Goal: Transaction & Acquisition: Purchase product/service

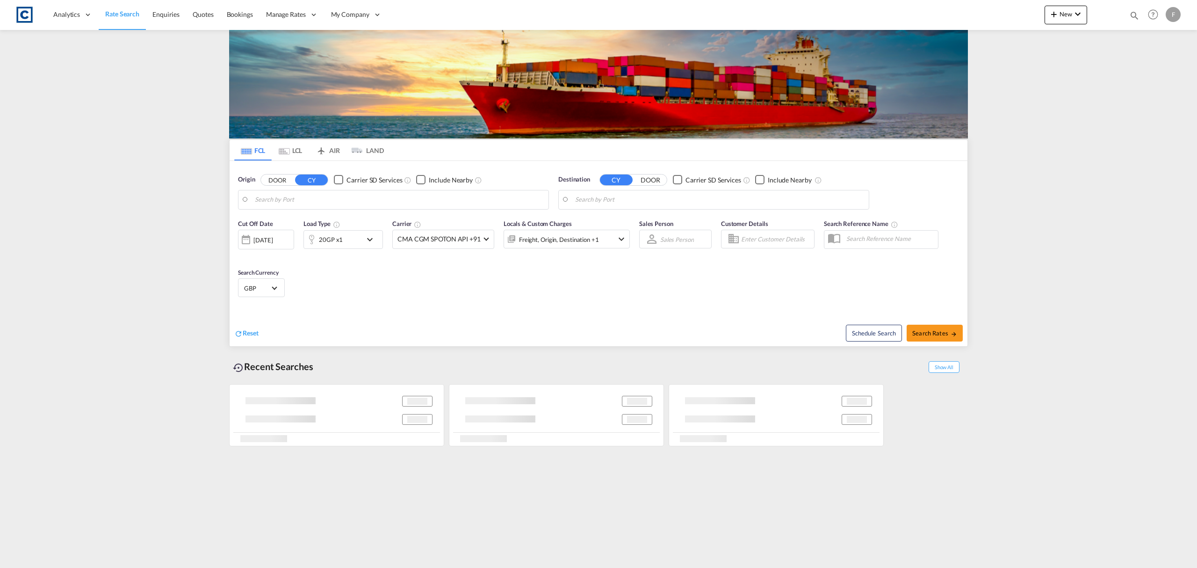
type input "Felixstowe, GBFXT"
type input "[GEOGRAPHIC_DATA], [GEOGRAPHIC_DATA]"
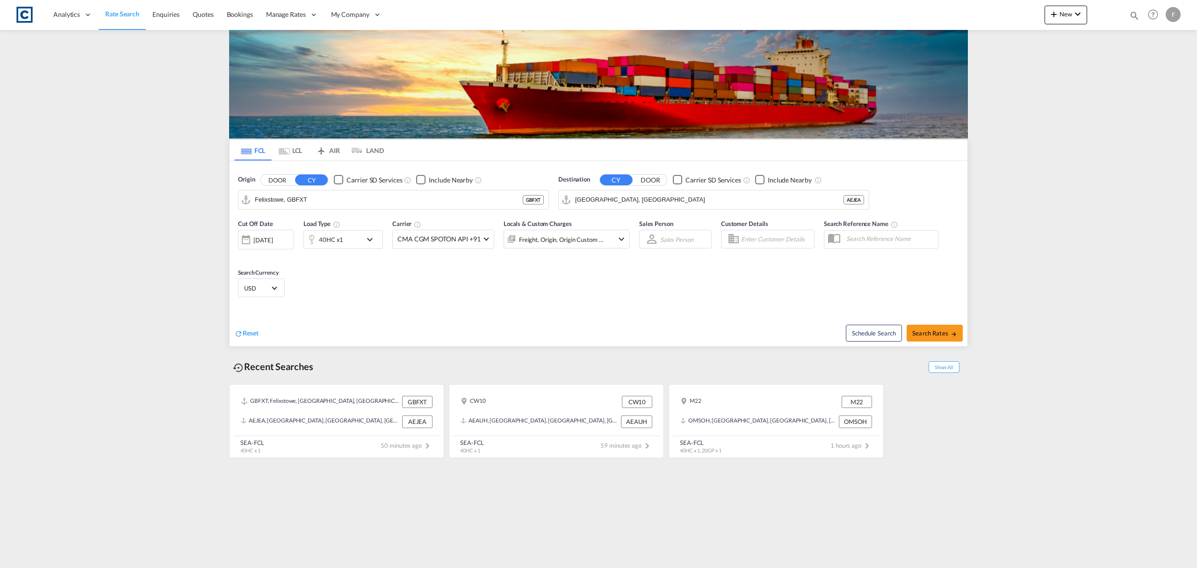
click at [283, 178] on button "DOOR" at bounding box center [277, 179] width 33 height 11
click at [279, 201] on body "Analytics Reports Dashboard Rate Search Enquiries Quotes Bookings" at bounding box center [598, 284] width 1197 height 568
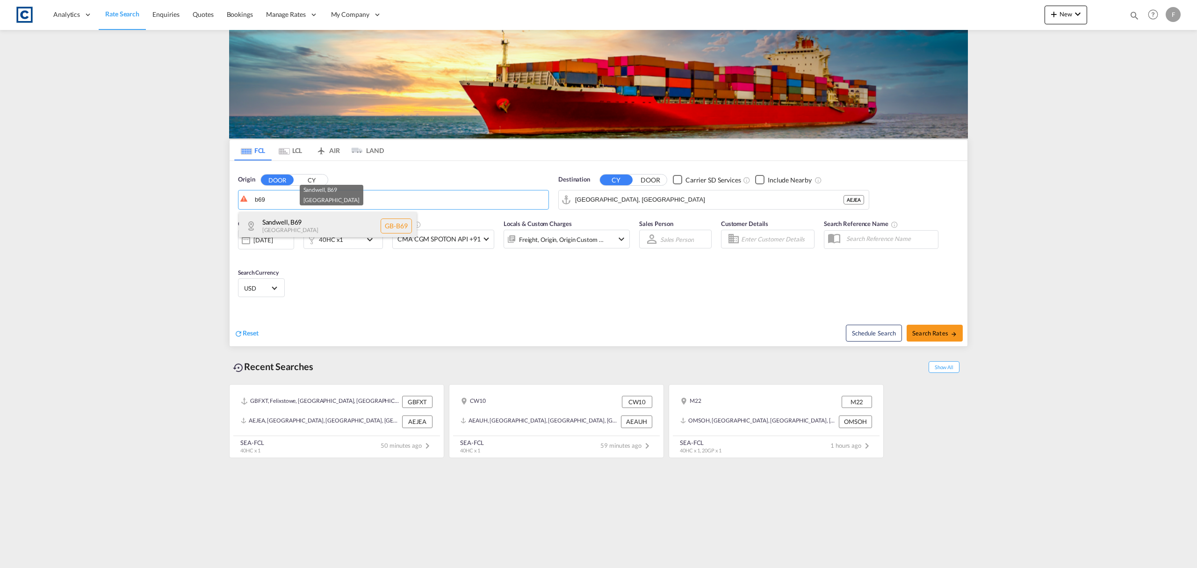
click at [333, 224] on div "Sandwell , B69 [GEOGRAPHIC_DATA] [GEOGRAPHIC_DATA]-B69" at bounding box center [328, 226] width 178 height 28
type input "GB-B69, Sandwell"
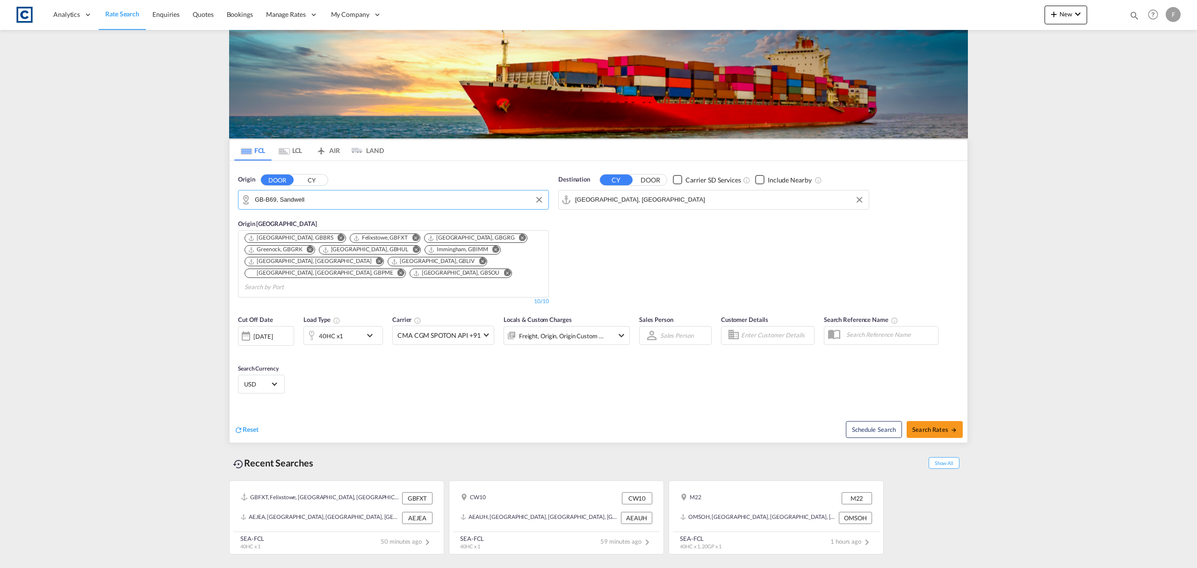
click at [614, 206] on input "[GEOGRAPHIC_DATA], [GEOGRAPHIC_DATA]" at bounding box center [719, 200] width 289 height 14
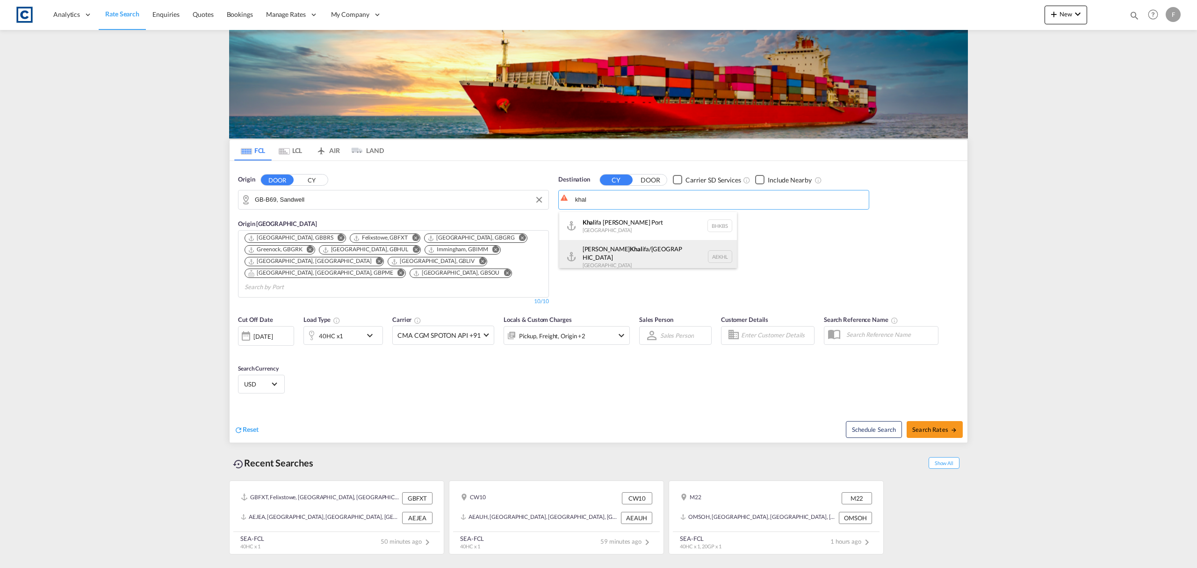
click at [650, 257] on div "[PERSON_NAME] ifa/[GEOGRAPHIC_DATA] [GEOGRAPHIC_DATA] AEKHL" at bounding box center [648, 257] width 178 height 34
type input "[PERSON_NAME]/[GEOGRAPHIC_DATA], AEKHL"
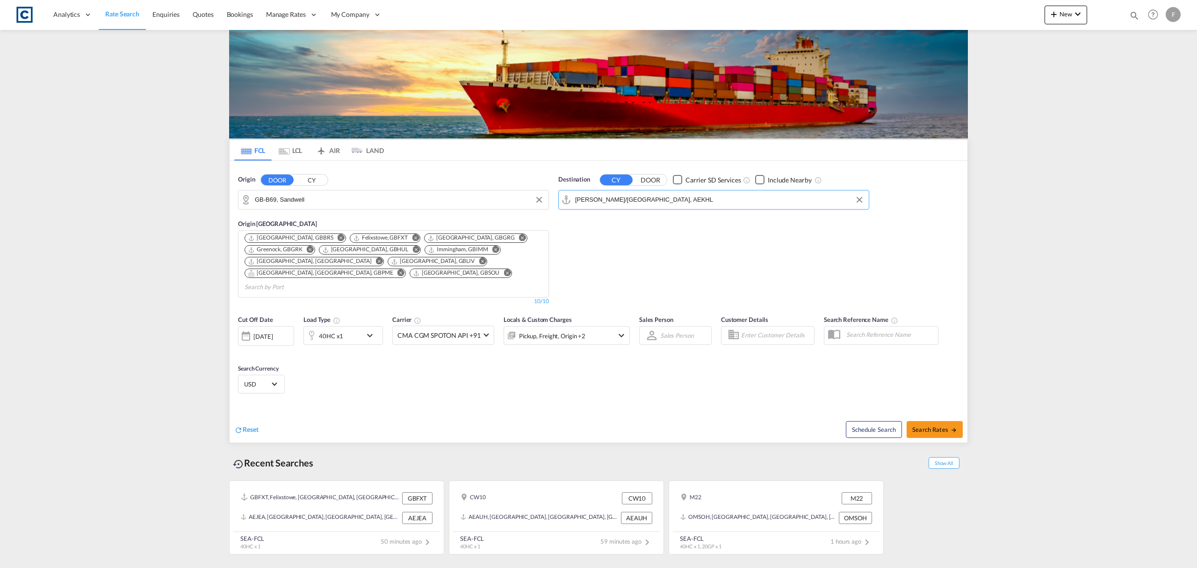
click at [350, 329] on div "40HC x1" at bounding box center [333, 335] width 58 height 19
click at [431, 364] on md-icon "icon-plus-circle-outline" at bounding box center [430, 364] width 11 height 11
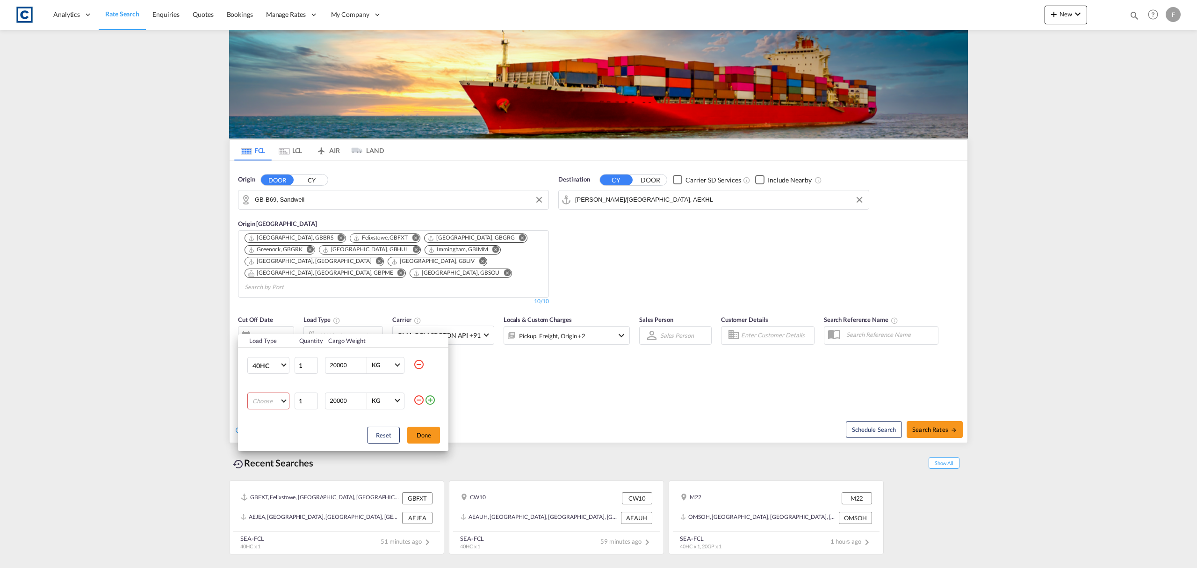
click at [282, 403] on md-select "Choose 20GP 40GP 40HC 45HC 20RE 40RE 40HR 20OT 40OT 20FR 40FR 40NR 20NR 45S 20T…" at bounding box center [268, 400] width 42 height 17
click at [272, 403] on md-option "20GP" at bounding box center [277, 401] width 64 height 22
click at [431, 398] on md-icon "icon-plus-circle-outline" at bounding box center [430, 399] width 11 height 11
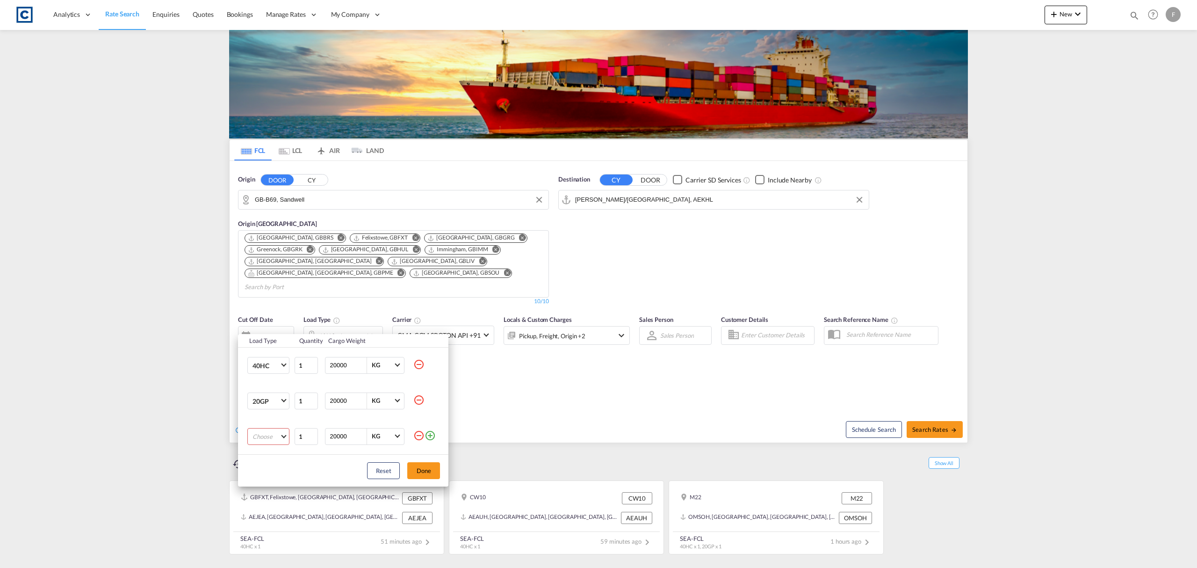
click at [284, 434] on md-select "Choose 20GP 40GP 40HC 45HC 20RE 40RE 40HR 20OT 40OT 20FR 40FR 40NR 20NR 45S 20T…" at bounding box center [268, 436] width 42 height 17
click at [273, 495] on md-option "40OT" at bounding box center [277, 492] width 64 height 22
click at [421, 470] on button "Done" at bounding box center [423, 470] width 33 height 17
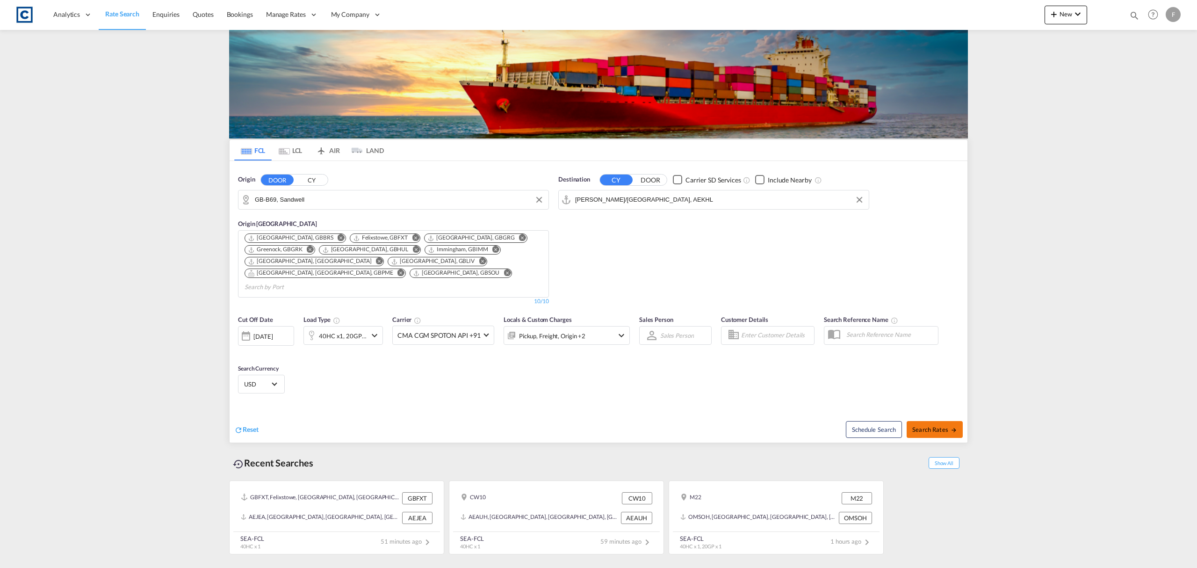
click at [941, 426] on span "Search Rates" at bounding box center [934, 429] width 45 height 7
type input "B69 to AEKHL / [DATE]"
